Goal: Transaction & Acquisition: Book appointment/travel/reservation

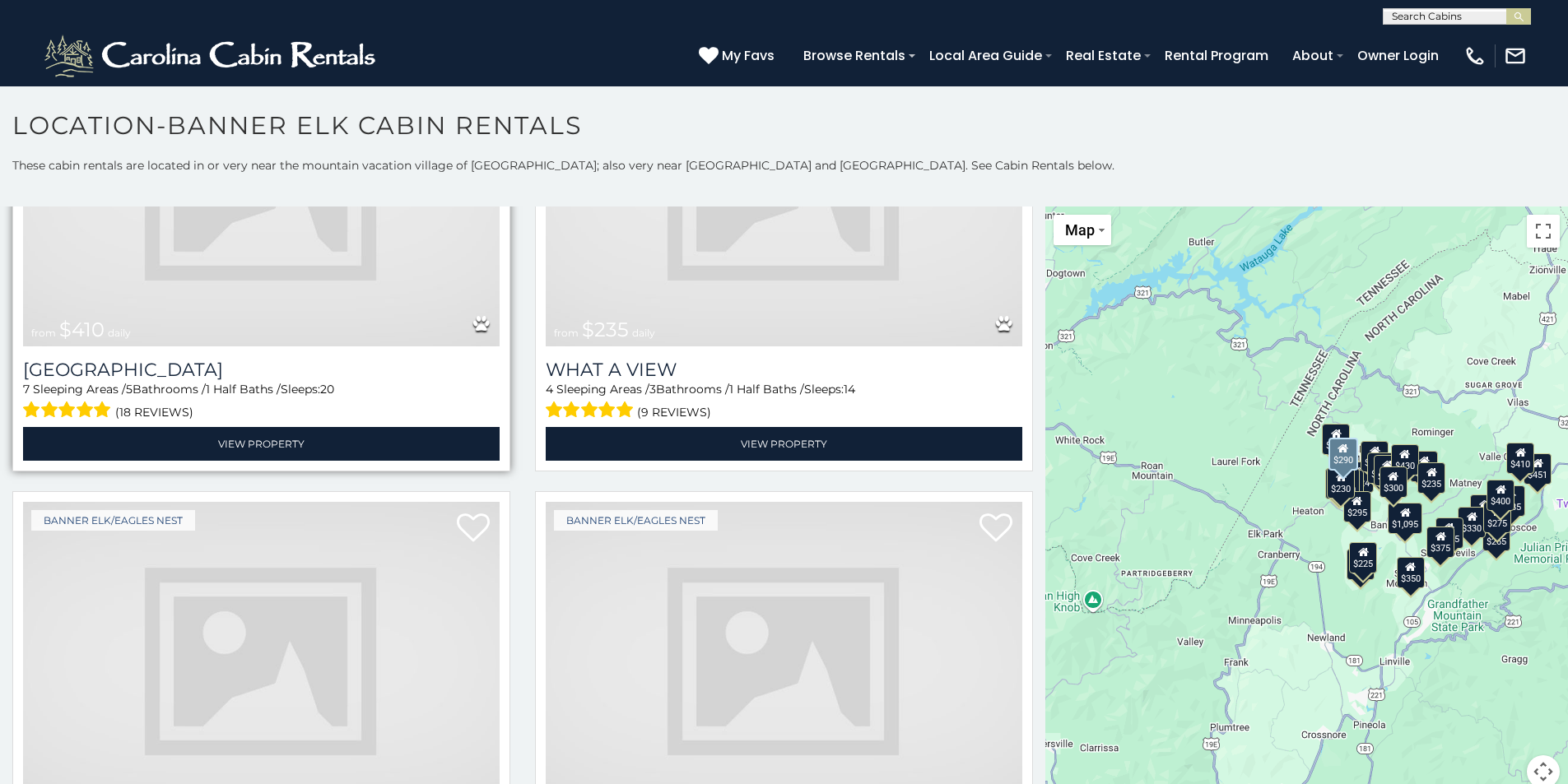
scroll to position [2056, 0]
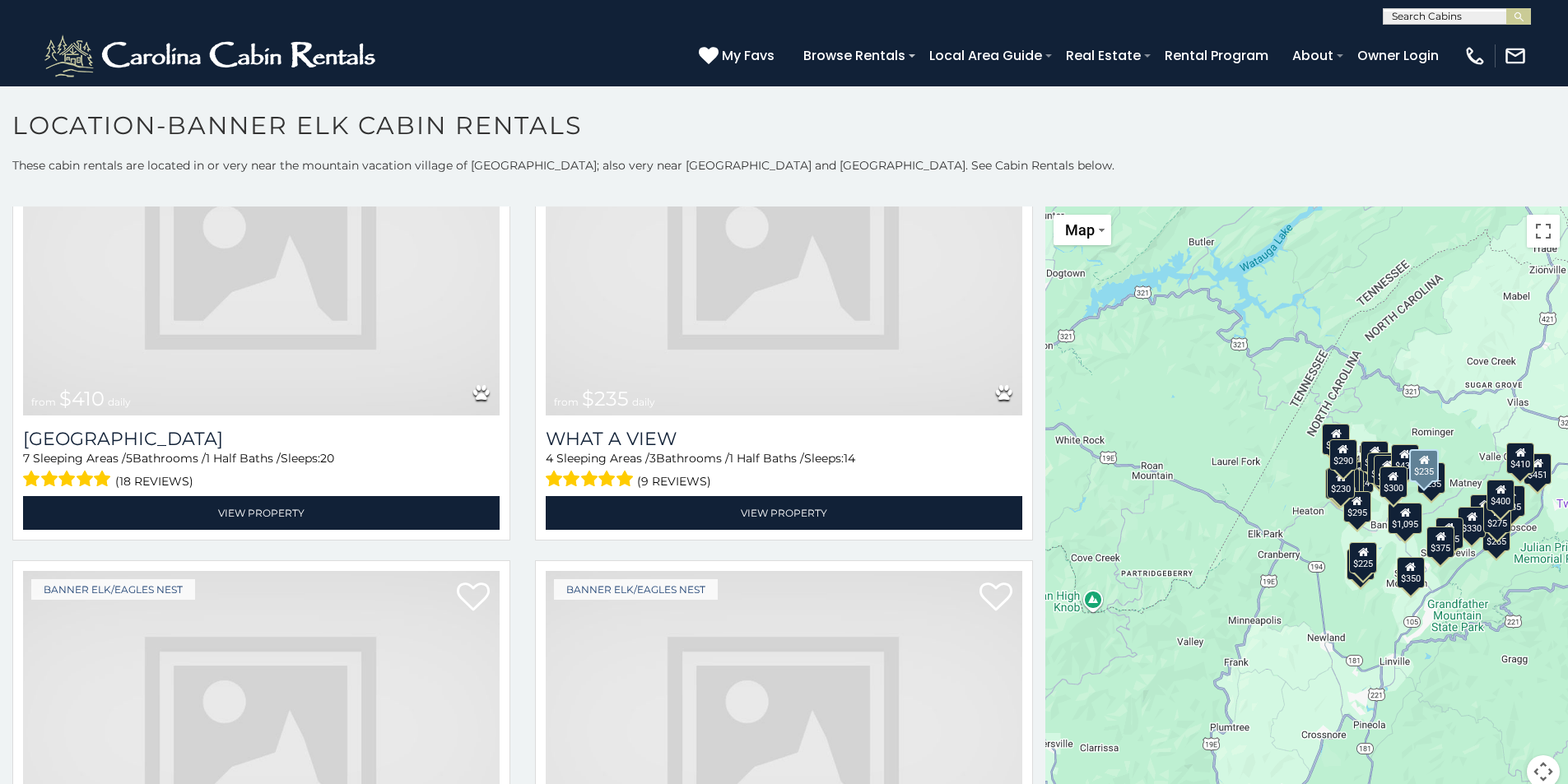
click at [523, 434] on div "Banner Elk, [GEOGRAPHIC_DATA] from $235 daily What A View 4 Sleeping Areas / 3 …" at bounding box center [784, 318] width 523 height 465
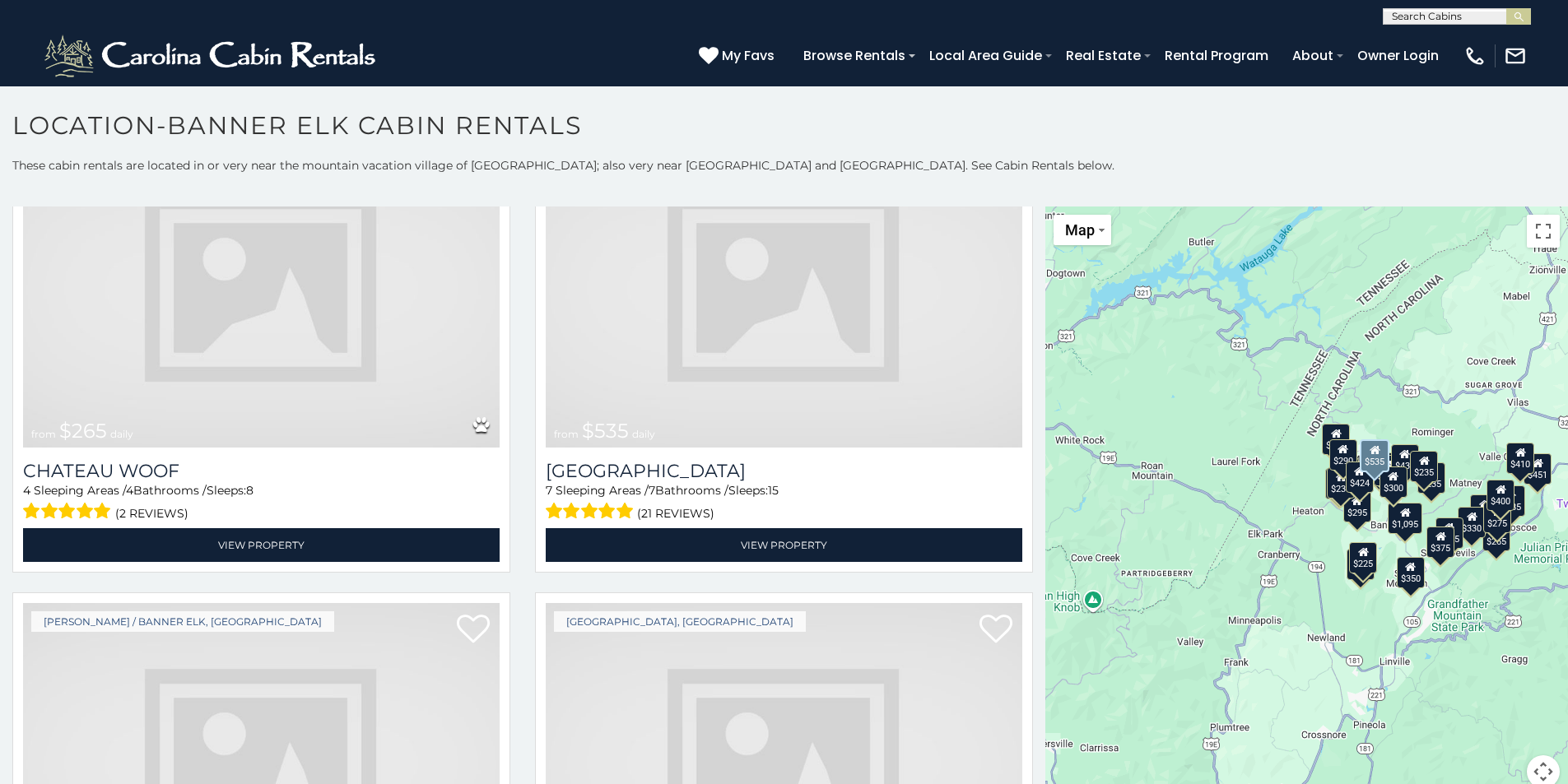
scroll to position [2961, 0]
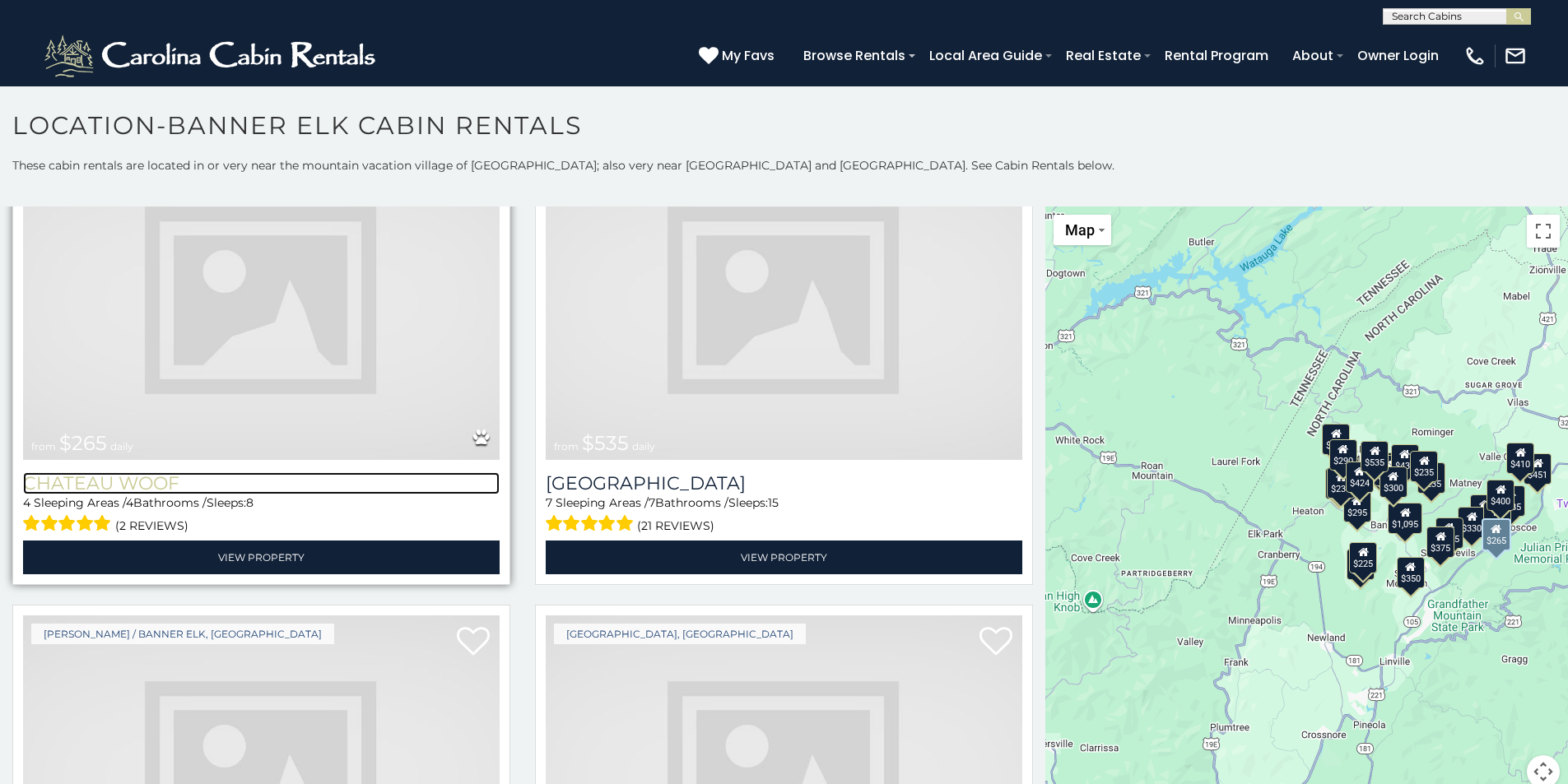
click at [163, 472] on h3 "Chateau Woof" at bounding box center [261, 483] width 476 height 22
